Goal: Share content: Share content

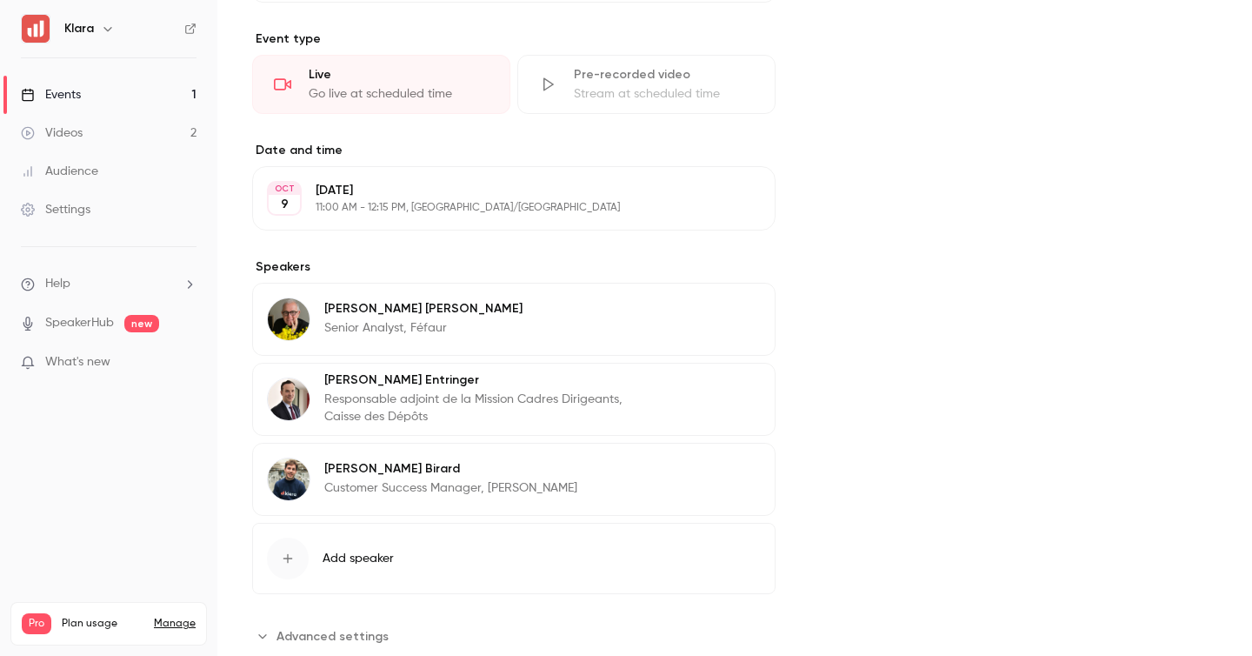
scroll to position [453, 0]
click at [444, 208] on p "11:00 AM - 12:15 PM, [GEOGRAPHIC_DATA]/[GEOGRAPHIC_DATA]" at bounding box center [500, 206] width 368 height 14
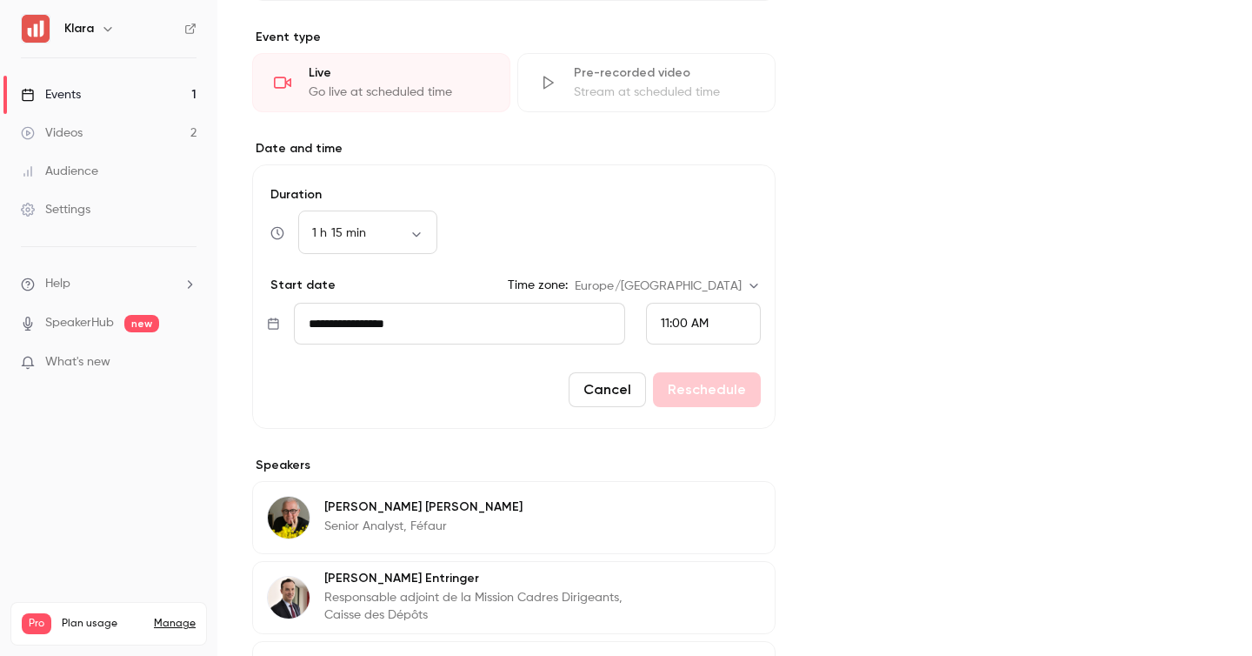
click at [701, 325] on span "11:00 AM" at bounding box center [685, 323] width 48 height 12
click at [710, 255] on div "11:30 AM" at bounding box center [703, 260] width 85 height 18
click at [848, 407] on div "Cover image" at bounding box center [1014, 286] width 407 height 1124
click at [710, 397] on button "Reschedule" at bounding box center [707, 389] width 108 height 35
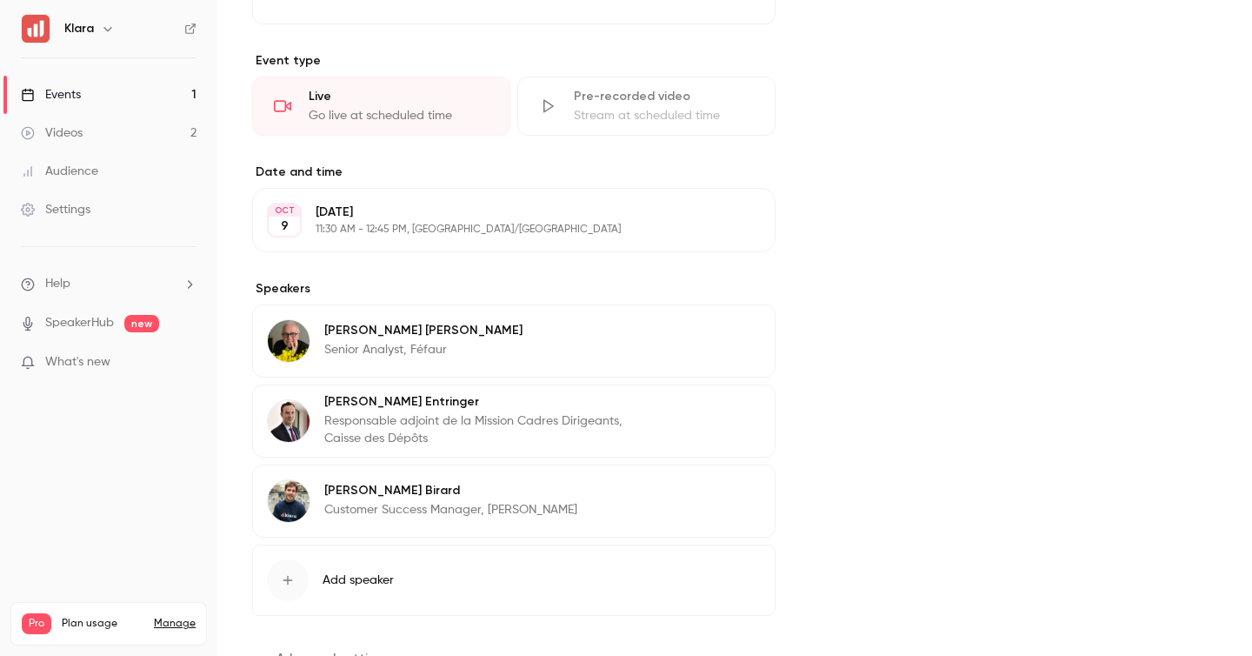
scroll to position [0, 0]
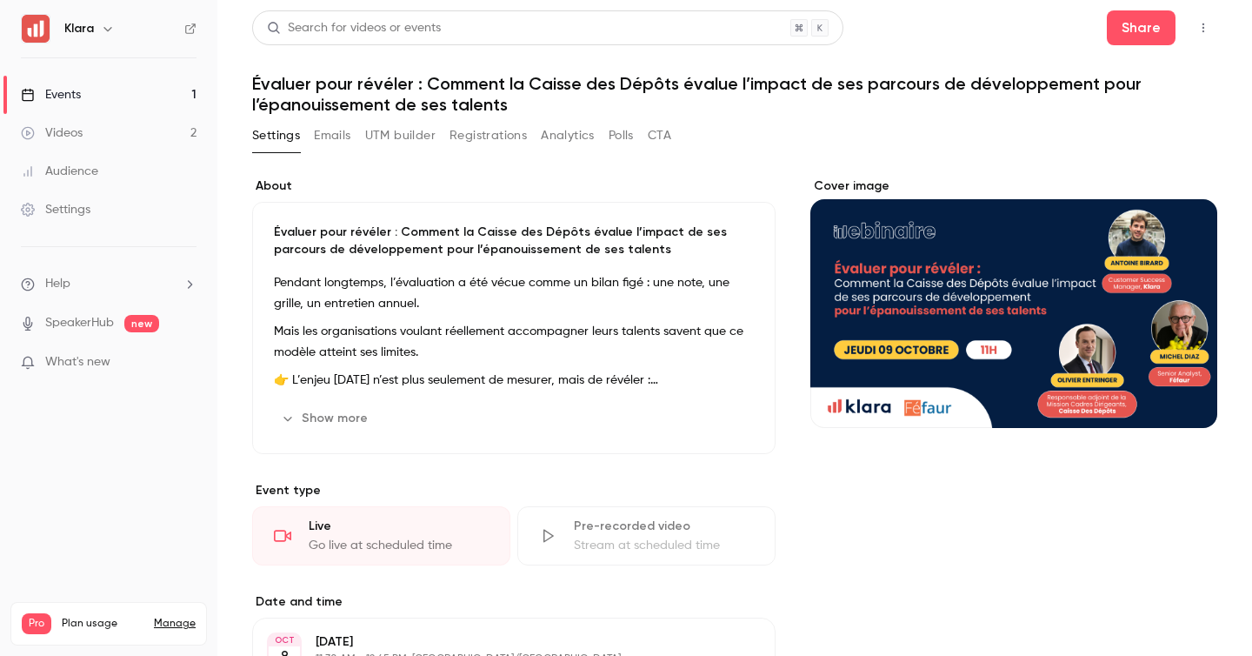
click at [924, 115] on div "Search for videos or events Share Évaluer pour révéler : Comment la Caisse des …" at bounding box center [734, 576] width 965 height 1132
click at [1191, 398] on icon "Cover image" at bounding box center [1186, 397] width 19 height 14
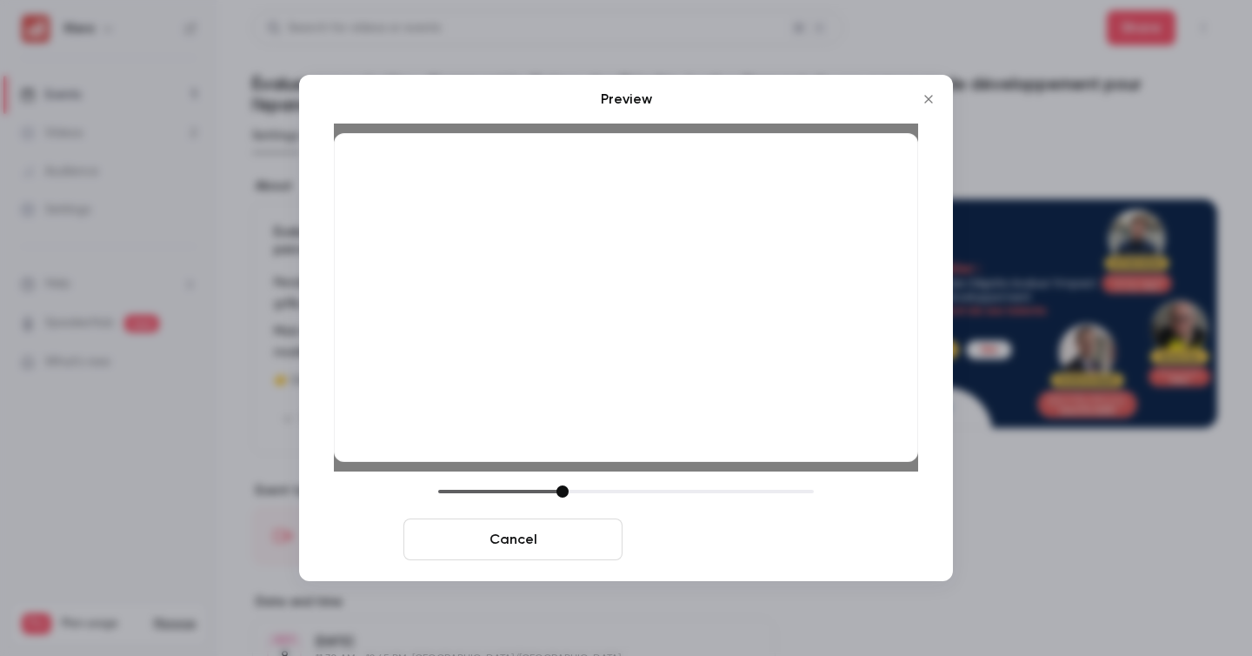
click at [735, 541] on button "Save cover" at bounding box center [739, 539] width 219 height 42
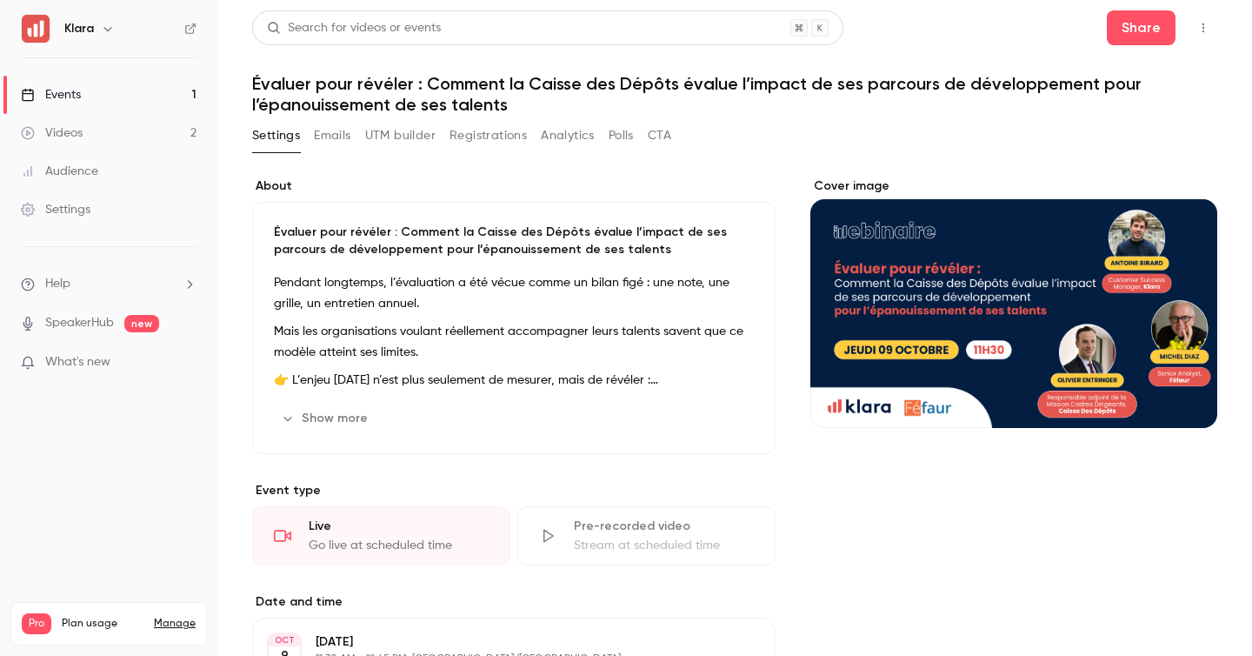
click at [135, 98] on link "Events 1" at bounding box center [108, 95] width 217 height 38
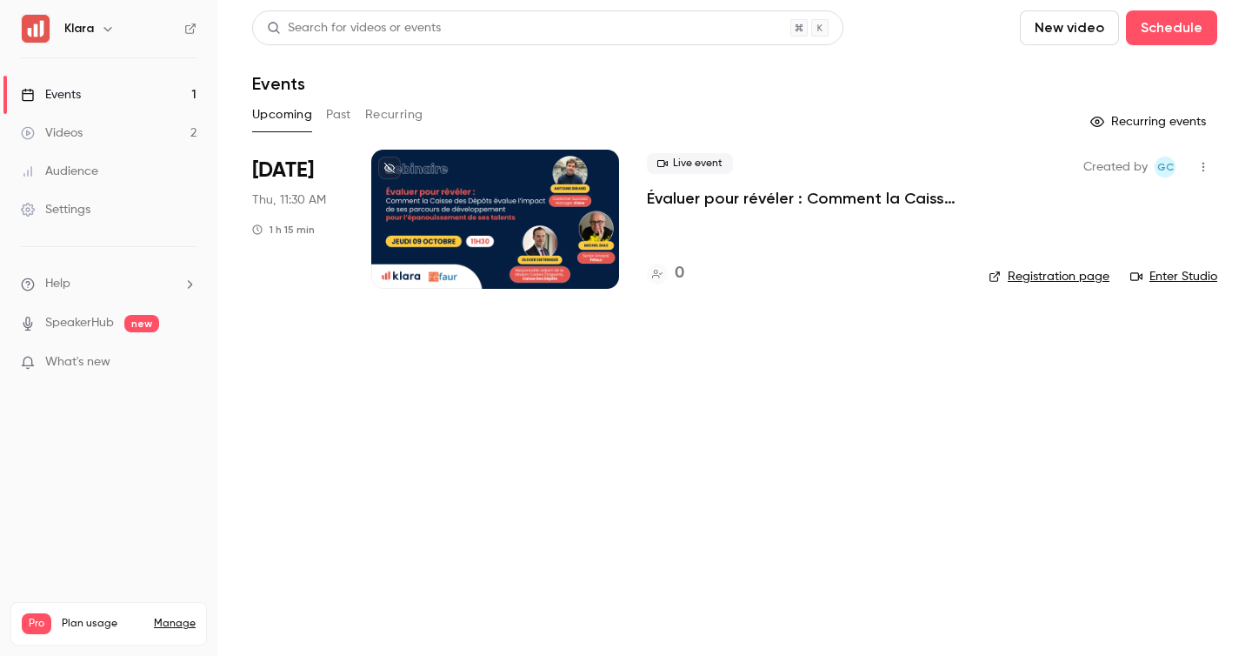
click at [335, 110] on button "Past" at bounding box center [338, 115] width 25 height 28
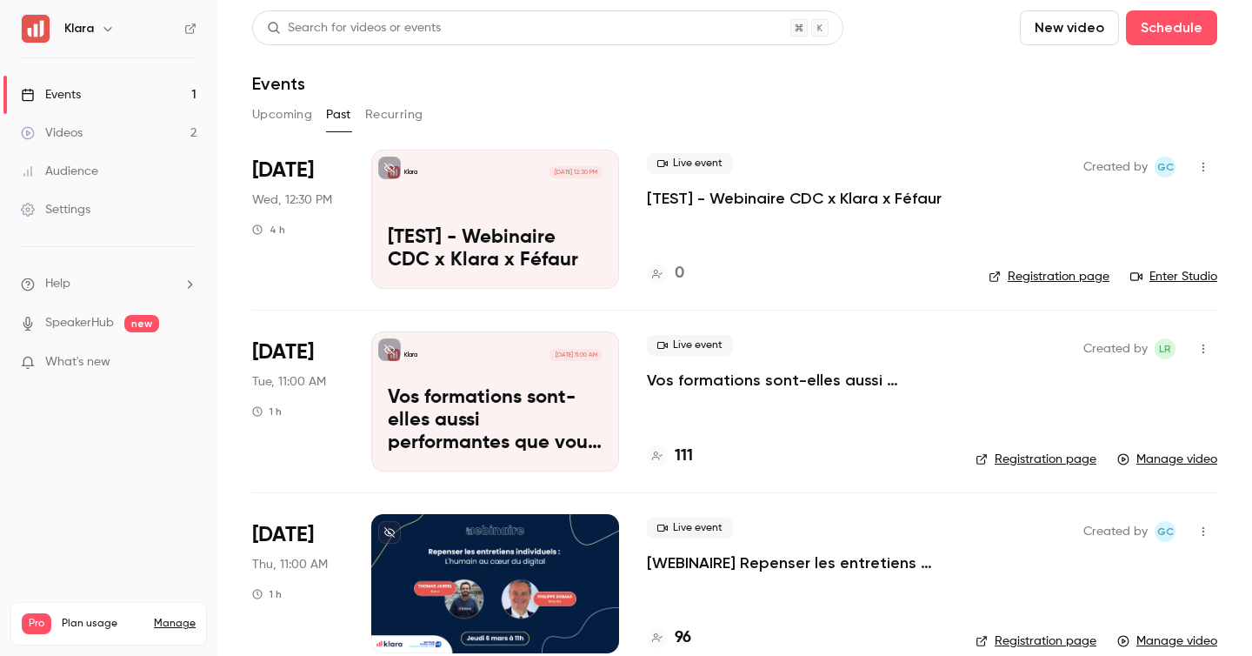
click at [763, 197] on p "[TEST] - Webinaire CDC x Klara x Féfaur" at bounding box center [794, 198] width 295 height 21
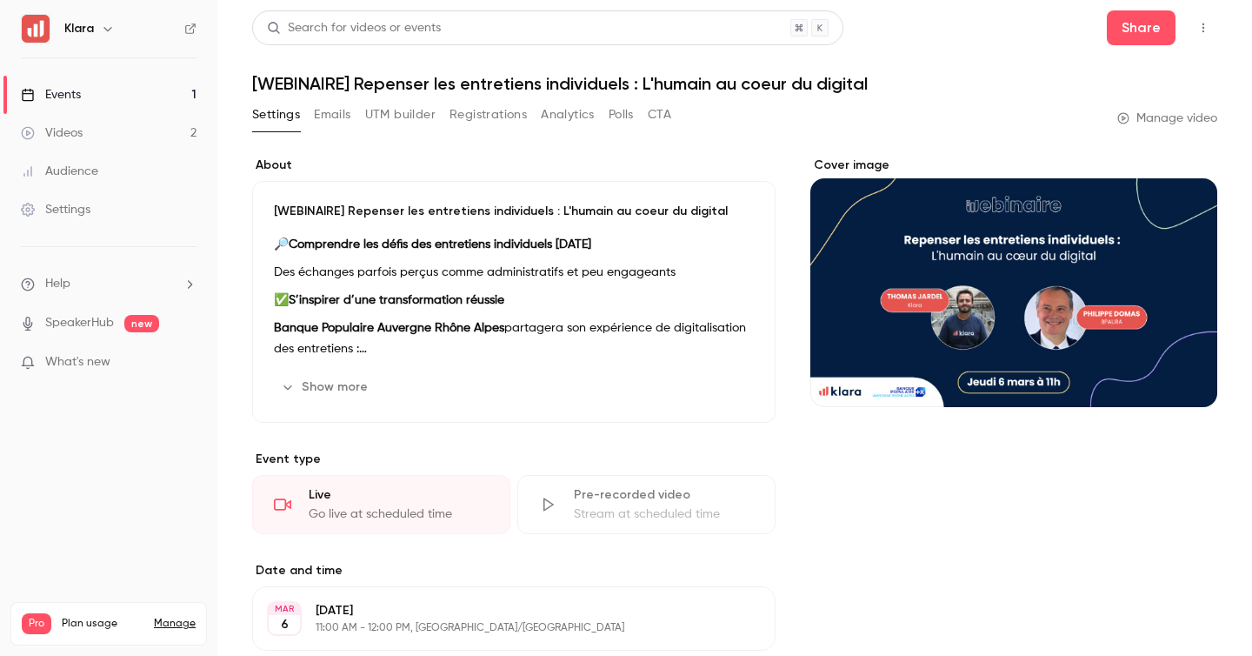
click at [90, 97] on link "Events 1" at bounding box center [108, 95] width 217 height 38
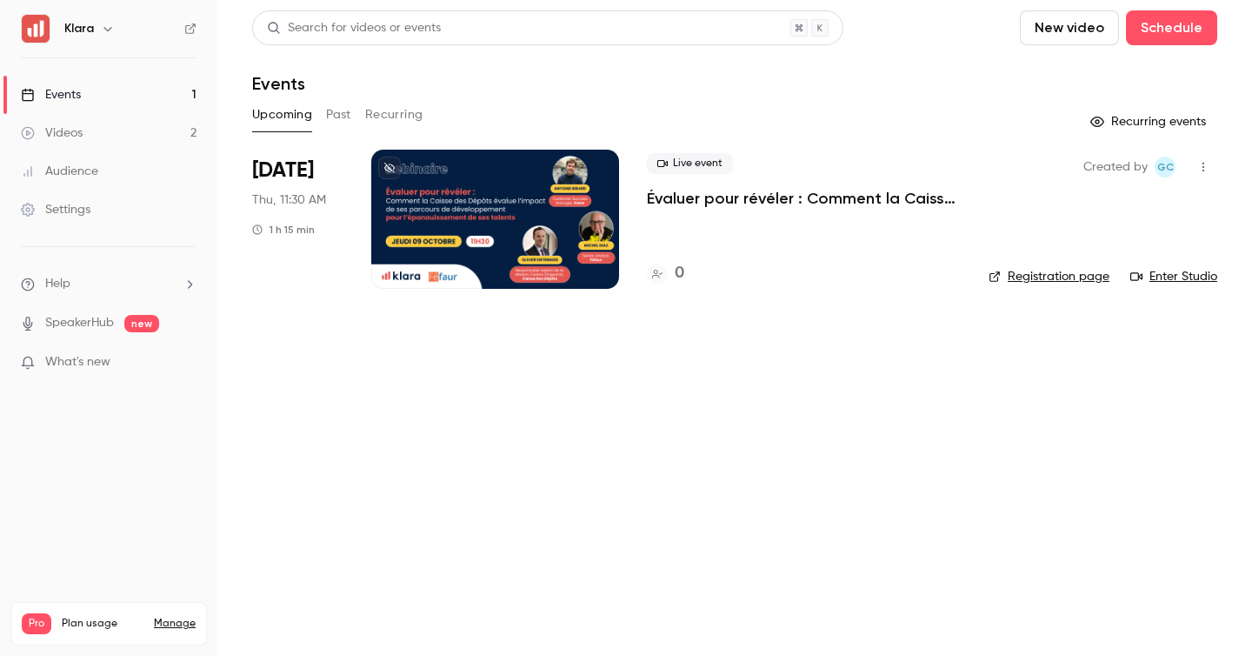
click at [694, 199] on p "Évaluer pour révéler : Comment la Caisse des Dépôts évalue l’impact de ses parc…" at bounding box center [804, 198] width 314 height 21
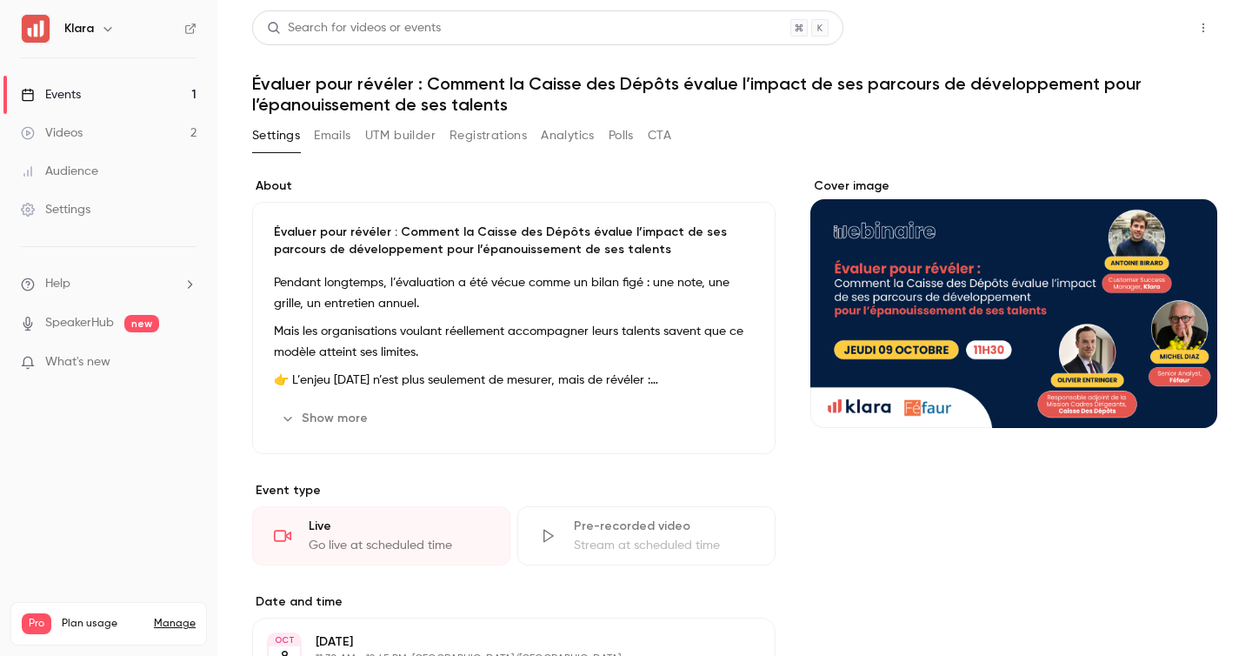
click at [1160, 17] on button "Share" at bounding box center [1141, 27] width 69 height 35
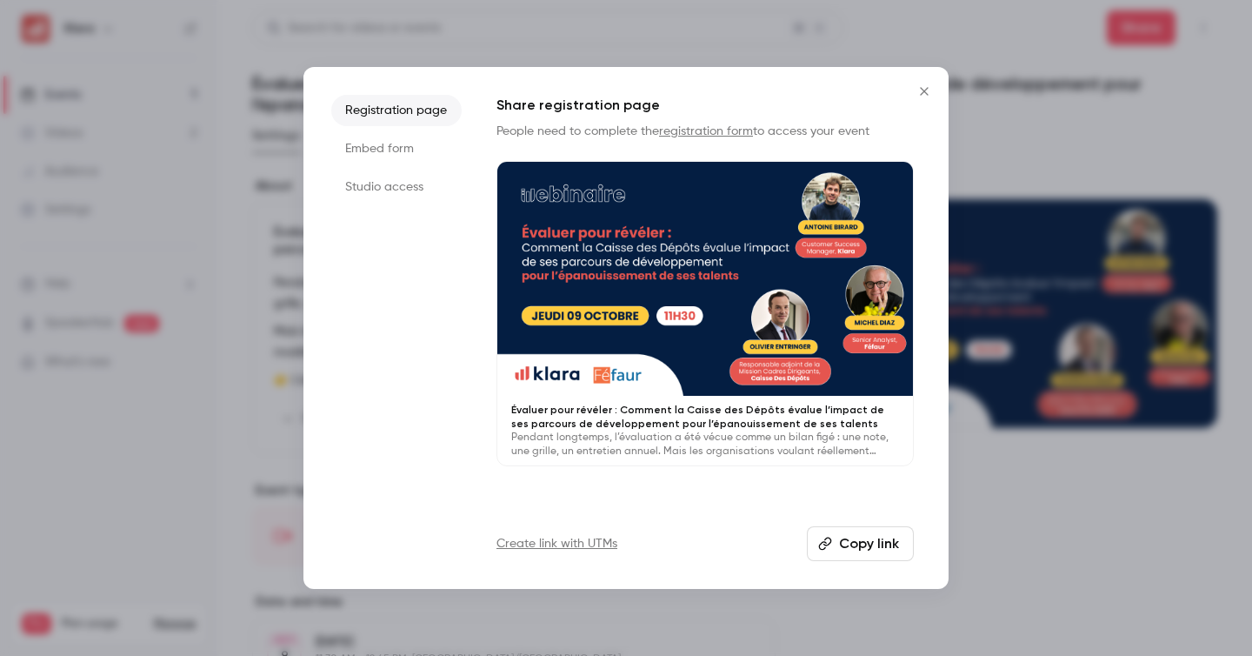
click at [586, 538] on link "Create link with UTMs" at bounding box center [557, 543] width 121 height 17
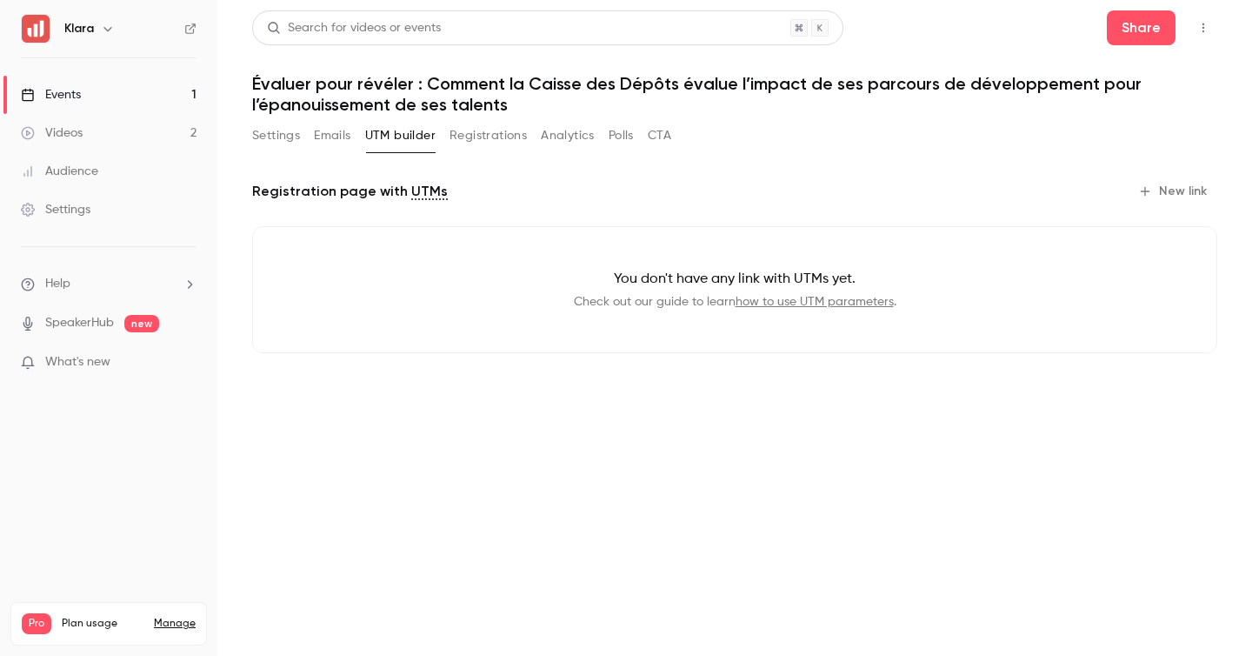
click at [288, 140] on button "Settings" at bounding box center [276, 136] width 48 height 28
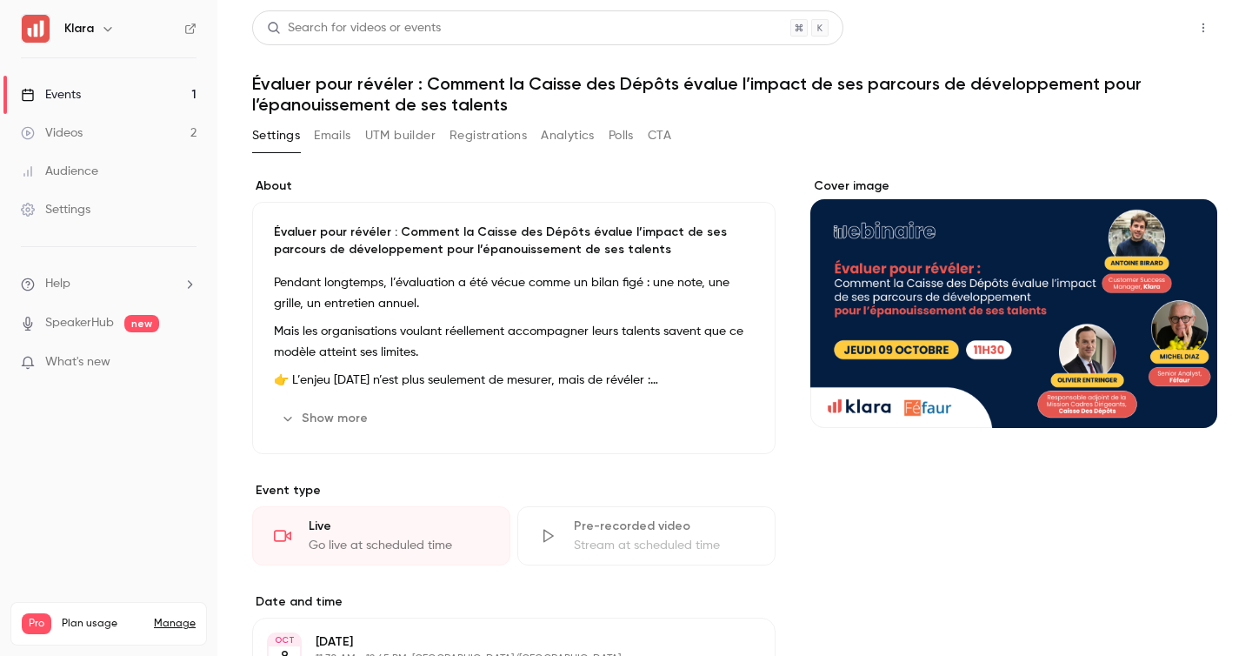
click at [1127, 31] on button "Share" at bounding box center [1141, 27] width 69 height 35
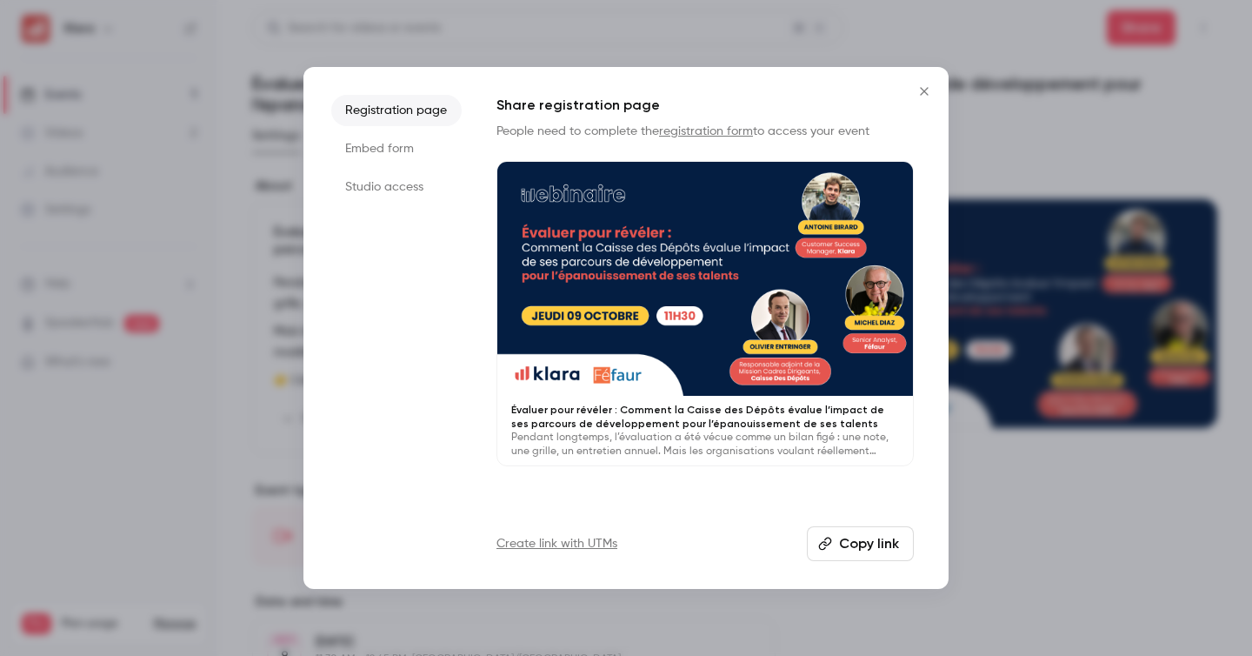
click at [1148, 64] on div at bounding box center [626, 328] width 1252 height 656
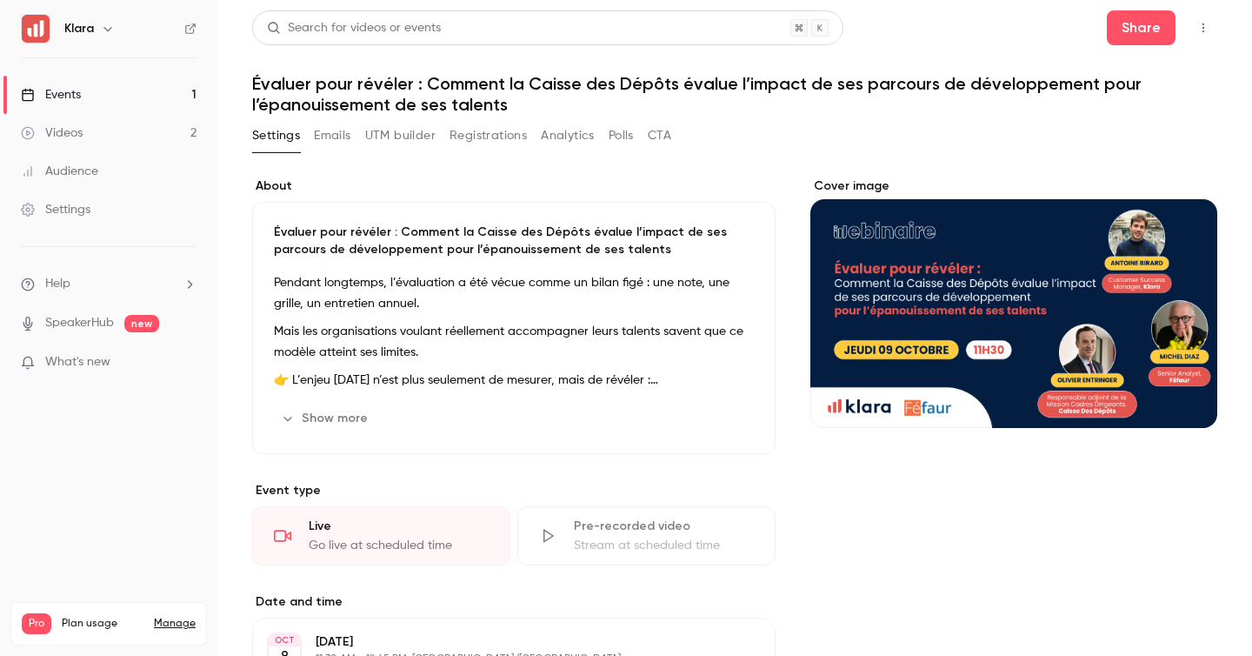
click at [1205, 22] on icon "button" at bounding box center [1204, 28] width 14 height 12
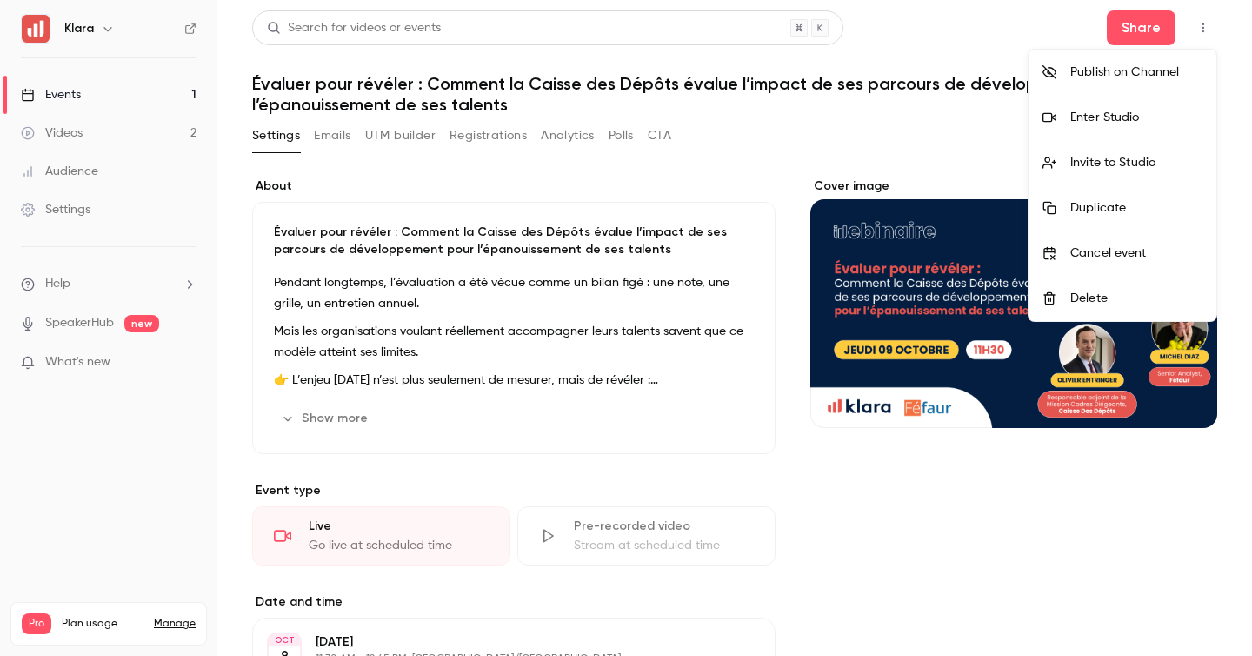
click at [1106, 157] on div "Invite to Studio" at bounding box center [1137, 162] width 132 height 17
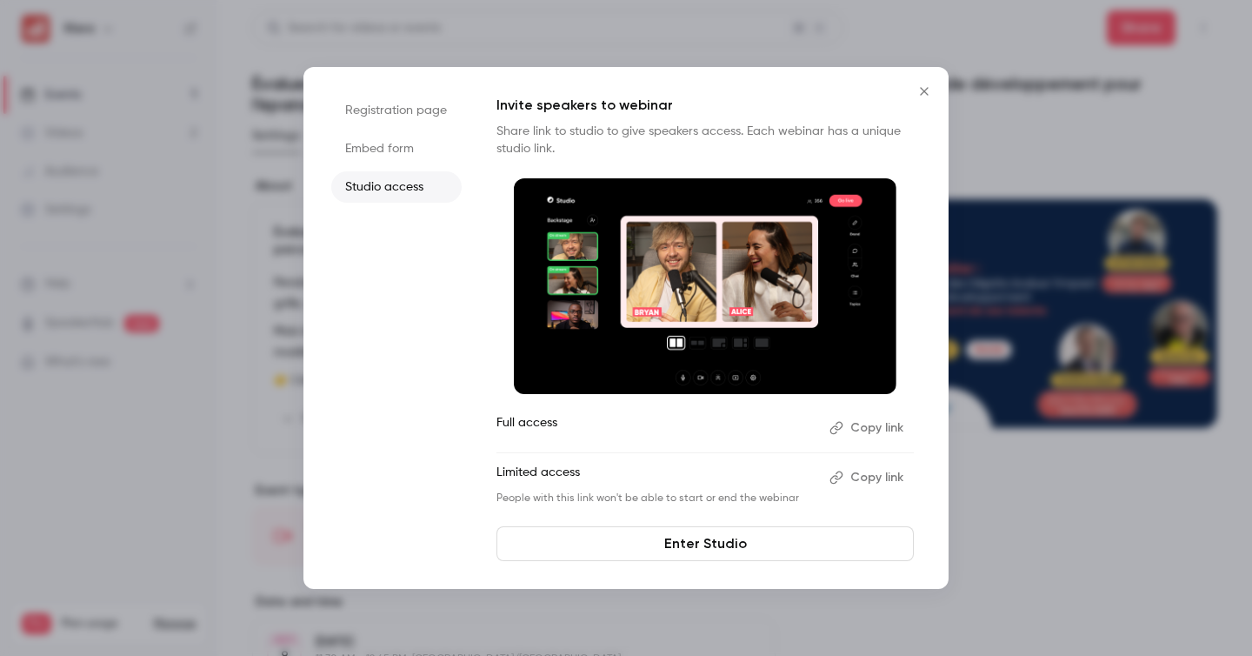
click at [868, 474] on button "Copy link" at bounding box center [868, 478] width 91 height 28
click at [876, 470] on button "Copy link" at bounding box center [868, 478] width 91 height 28
click at [871, 477] on button "Copy link" at bounding box center [868, 478] width 91 height 28
click at [1037, 342] on div at bounding box center [626, 328] width 1252 height 656
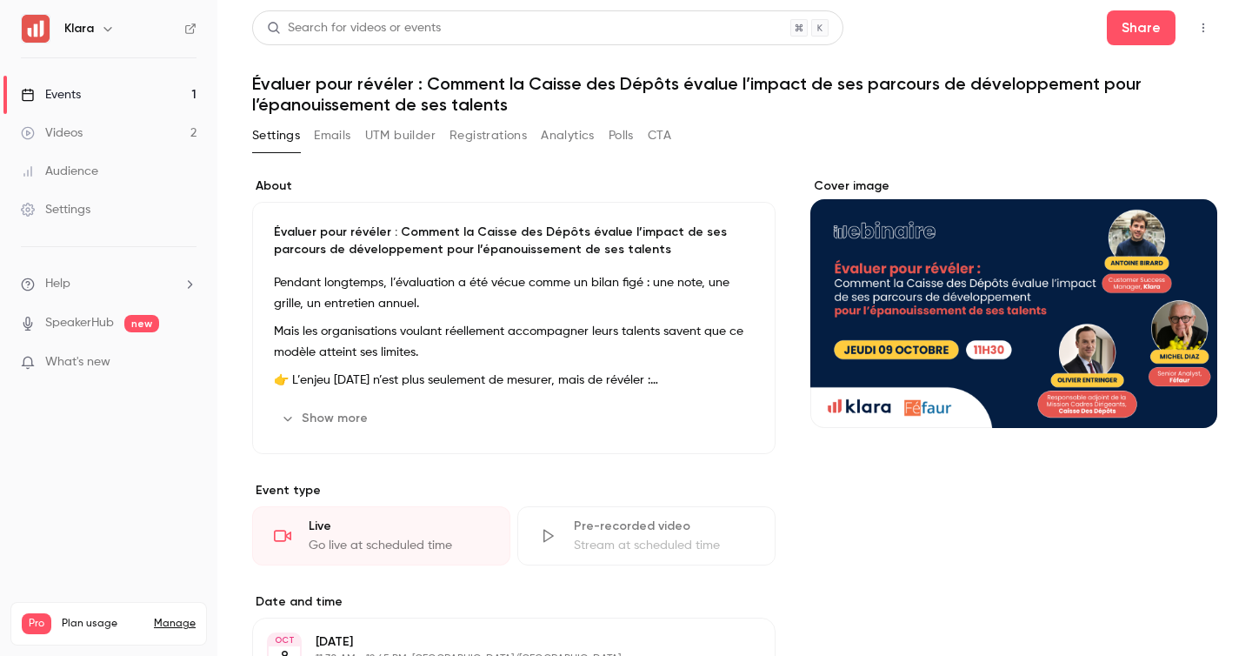
click at [344, 413] on button "Show more" at bounding box center [326, 418] width 104 height 28
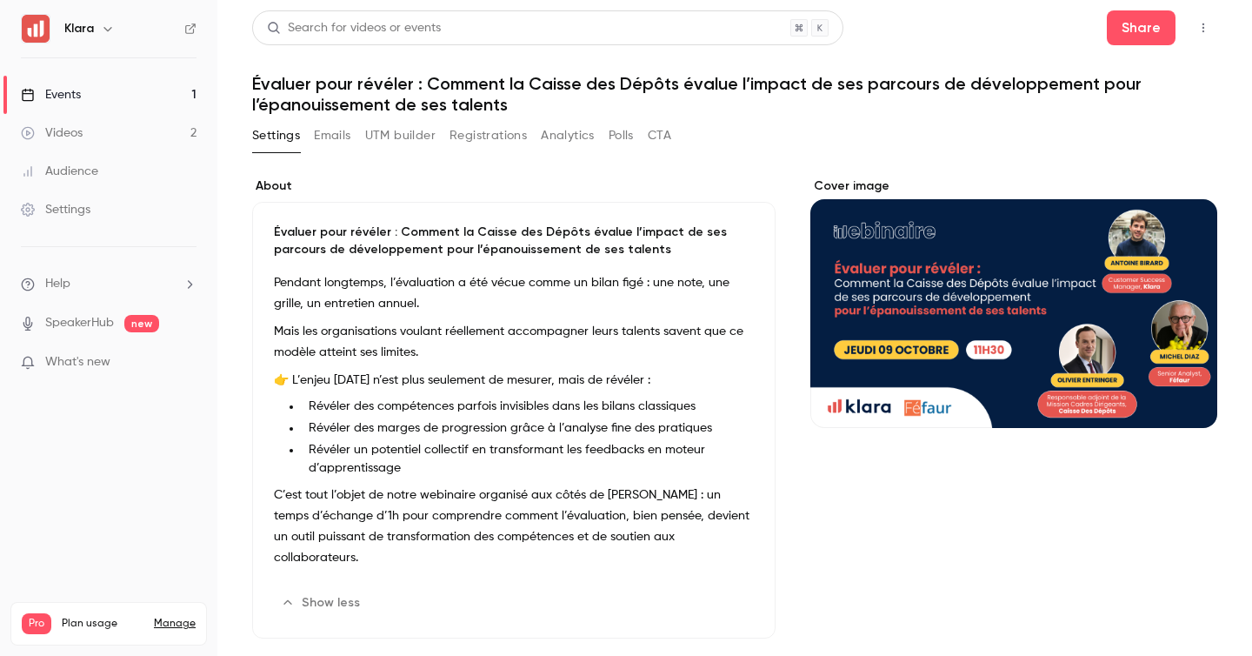
click at [925, 320] on div "Cover image" at bounding box center [1014, 302] width 407 height 250
click at [0, 0] on input "Cover image" at bounding box center [0, 0] width 0 height 0
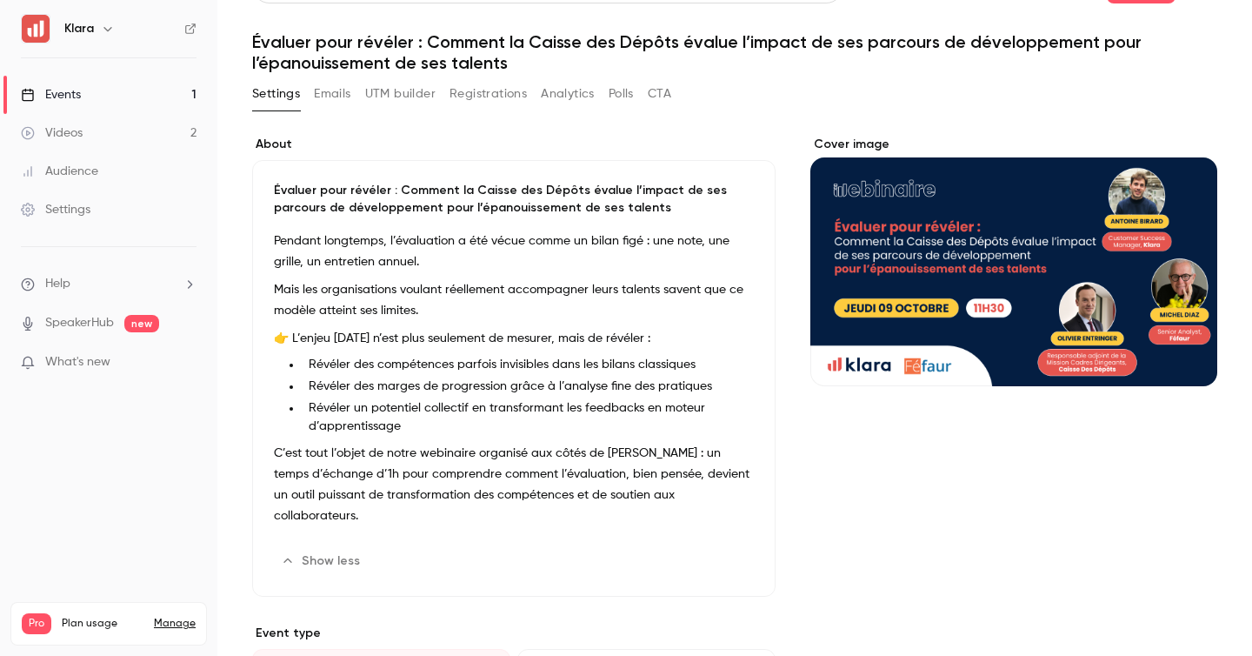
scroll to position [43, 0]
